Goal: Use online tool/utility: Utilize a website feature to perform a specific function

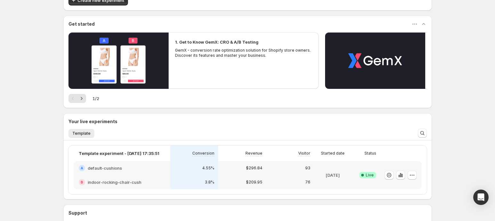
scroll to position [44, 0]
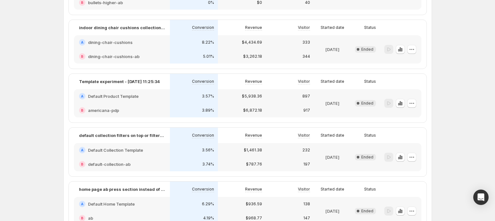
scroll to position [364, 0]
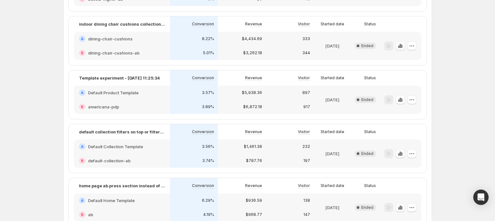
click at [142, 103] on div "B americana-pdp" at bounding box center [122, 106] width 86 height 6
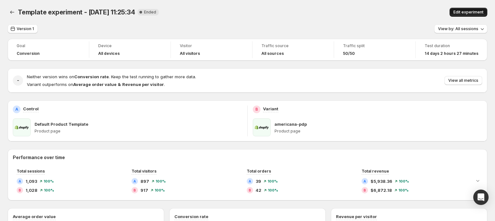
click at [457, 12] on button "Edit experiment" at bounding box center [469, 12] width 38 height 9
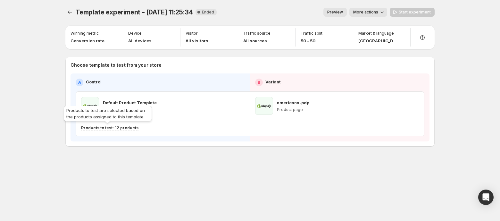
click at [124, 125] on p "Products to test: 12 products" at bounding box center [109, 127] width 57 height 5
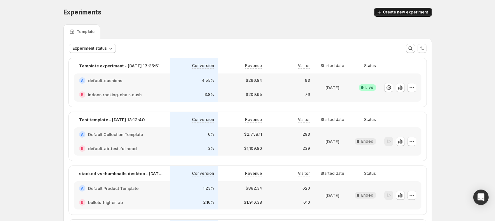
click at [411, 12] on span "Create new experiment" at bounding box center [405, 12] width 45 height 5
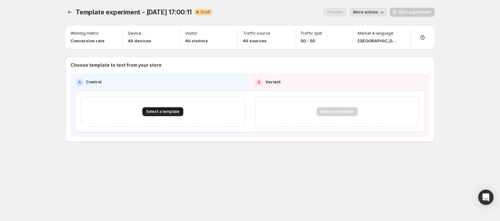
click at [170, 112] on span "Select a template" at bounding box center [162, 111] width 33 height 5
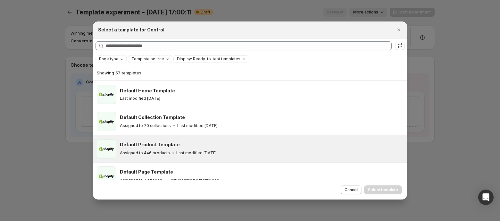
click at [167, 141] on h3 "Default Product Template" at bounding box center [150, 144] width 60 height 6
click at [377, 190] on span "Select template" at bounding box center [383, 189] width 30 height 5
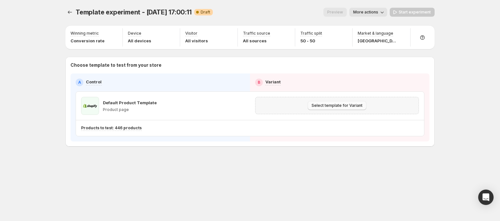
click at [329, 107] on span "Select template for Variant" at bounding box center [336, 105] width 51 height 5
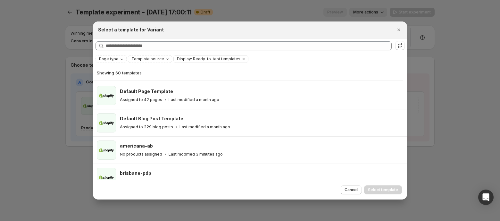
scroll to position [54, 0]
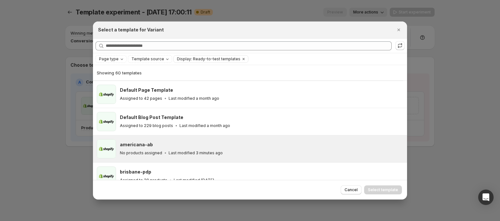
click at [133, 148] on div "americana-ab No products assigned Last modified 3 minutes ago" at bounding box center [260, 148] width 281 height 15
click at [387, 188] on span "Select template" at bounding box center [383, 189] width 30 height 5
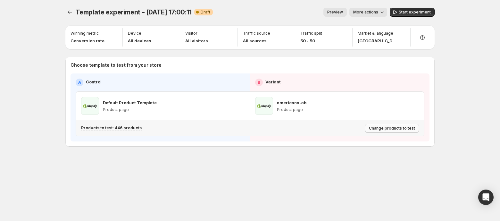
click at [381, 127] on span "Change products to test" at bounding box center [392, 128] width 46 height 5
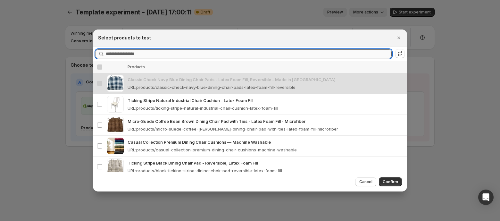
click at [119, 54] on input "Searching products" at bounding box center [249, 53] width 286 height 9
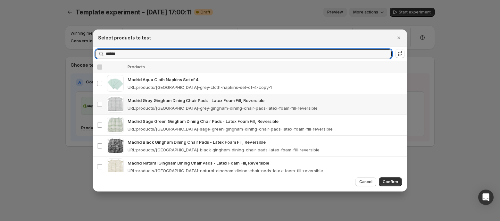
click at [135, 99] on p "Madrid Grey Gingham Dining Chair Pads - Latex Foam Fill, Reversible" at bounding box center [264, 100] width 275 height 6
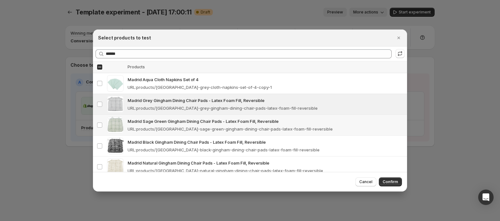
click at [135, 124] on p "Madrid Sage Green Gingham Dining Chair Pads - Latex Foam Fill, Reversible" at bounding box center [264, 121] width 275 height 6
click at [137, 143] on p "Madrid Black Gingham Dining Chair Pads - Latex Foam Fill, Reversible" at bounding box center [264, 142] width 275 height 6
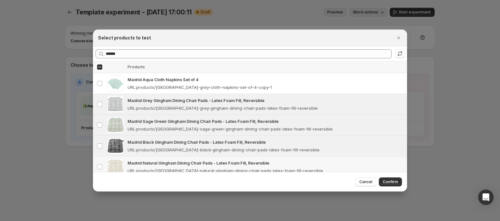
click at [137, 158] on td "Madrid Natural Gingham Dining Chair Pads - Latex Foam Fill, Reversible URL : pr…" at bounding box center [266, 166] width 281 height 21
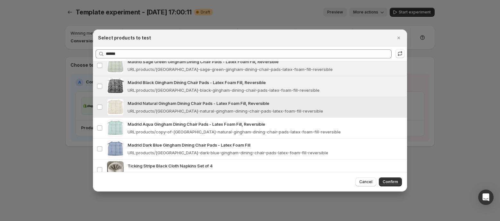
scroll to position [60, 0]
click at [140, 130] on p "URL : products/copy-of-[GEOGRAPHIC_DATA]-natural-gingham-dining-chair-pads-late…" at bounding box center [233, 131] width 213 height 6
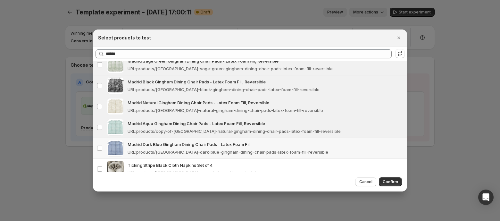
click at [138, 147] on div "Madrid Dark Blue Gingham Dining Chair Pads - Latex Foam Fill URL : products/[GE…" at bounding box center [264, 148] width 275 height 14
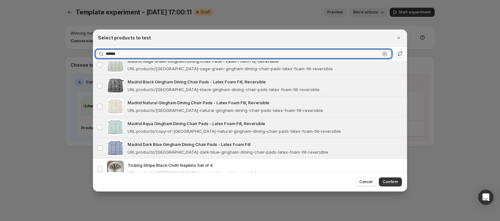
drag, startPoint x: 131, startPoint y: 51, endPoint x: 79, endPoint y: 48, distance: 51.4
click at [79, 220] on div "Select products to test Searching products ****** Clear Select all products Thu…" at bounding box center [250, 221] width 500 height 0
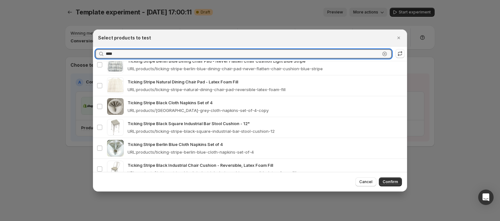
scroll to position [0, 0]
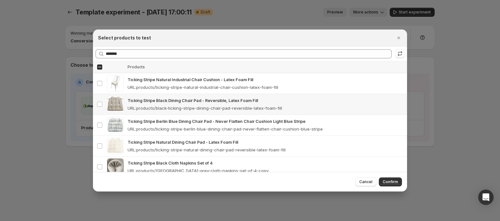
click at [154, 102] on p "Ticking Stripe Black Dining Chair Pad - Reversible, Latex Foam Fill" at bounding box center [264, 100] width 275 height 6
click at [154, 120] on p "Ticking Stripe Berlin Blue Dining Chair Pad - Never Flatten Chair Cushion Light…" at bounding box center [264, 121] width 275 height 6
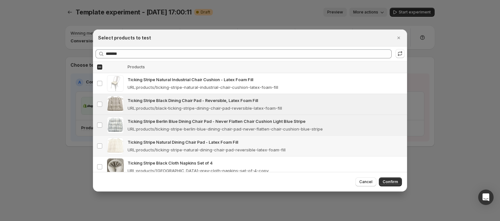
click at [149, 141] on p "Ticking Stripe Natural Dining Chair Pad - Latex Foam Fill" at bounding box center [264, 142] width 275 height 6
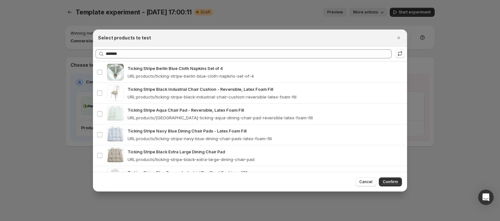
scroll to position [136, 0]
click at [152, 111] on div "Ticking Stripe Aqua Chair Pad - Reversible, Latex Foam Fill URL : products/berl…" at bounding box center [264, 113] width 275 height 14
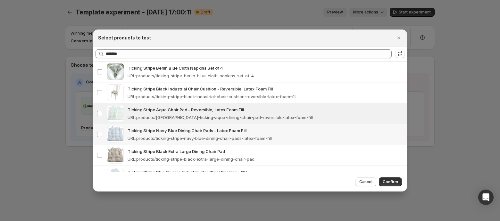
click at [150, 130] on p "Ticking Stripe Navy Blue Dining Chair Pads - Latex Foam Fill" at bounding box center [264, 130] width 275 height 6
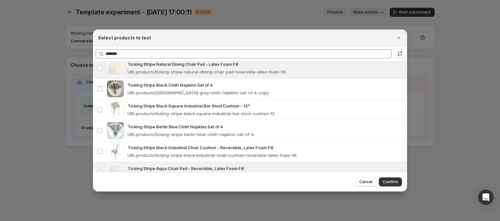
scroll to position [0, 0]
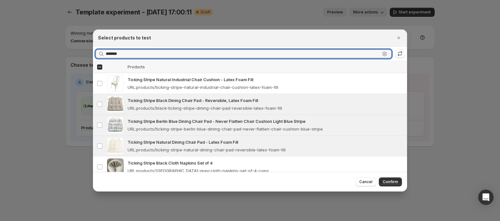
drag, startPoint x: 132, startPoint y: 53, endPoint x: 79, endPoint y: 44, distance: 53.6
click at [79, 220] on div "Select products to test Searching products ******* Clear Select all products Th…" at bounding box center [250, 221] width 500 height 0
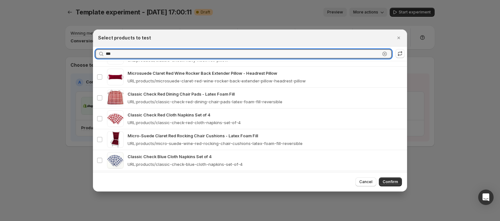
scroll to position [90, 0]
type input "***"
click at [166, 96] on p "Classic Check Red Dining Chair Pads - Latex Foam Fill" at bounding box center [264, 93] width 275 height 6
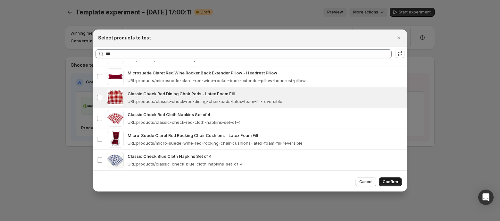
click at [385, 180] on span "Confirm" at bounding box center [389, 181] width 15 height 5
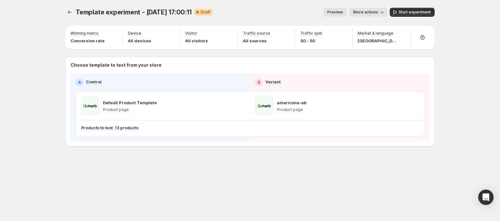
click at [374, 11] on span "More actions" at bounding box center [365, 12] width 25 height 5
click at [367, 37] on span "Rename" at bounding box center [371, 36] width 16 height 5
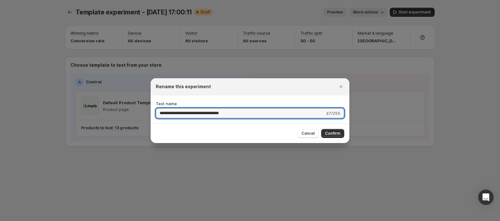
drag, startPoint x: 247, startPoint y: 109, endPoint x: 48, endPoint y: 88, distance: 200.2
click at [48, 220] on div "**********" at bounding box center [250, 221] width 500 height 0
click at [268, 109] on input "**********" at bounding box center [241, 113] width 170 height 10
type input "**********"
click at [334, 131] on span "Confirm" at bounding box center [332, 133] width 15 height 5
